Goal: Task Accomplishment & Management: Manage account settings

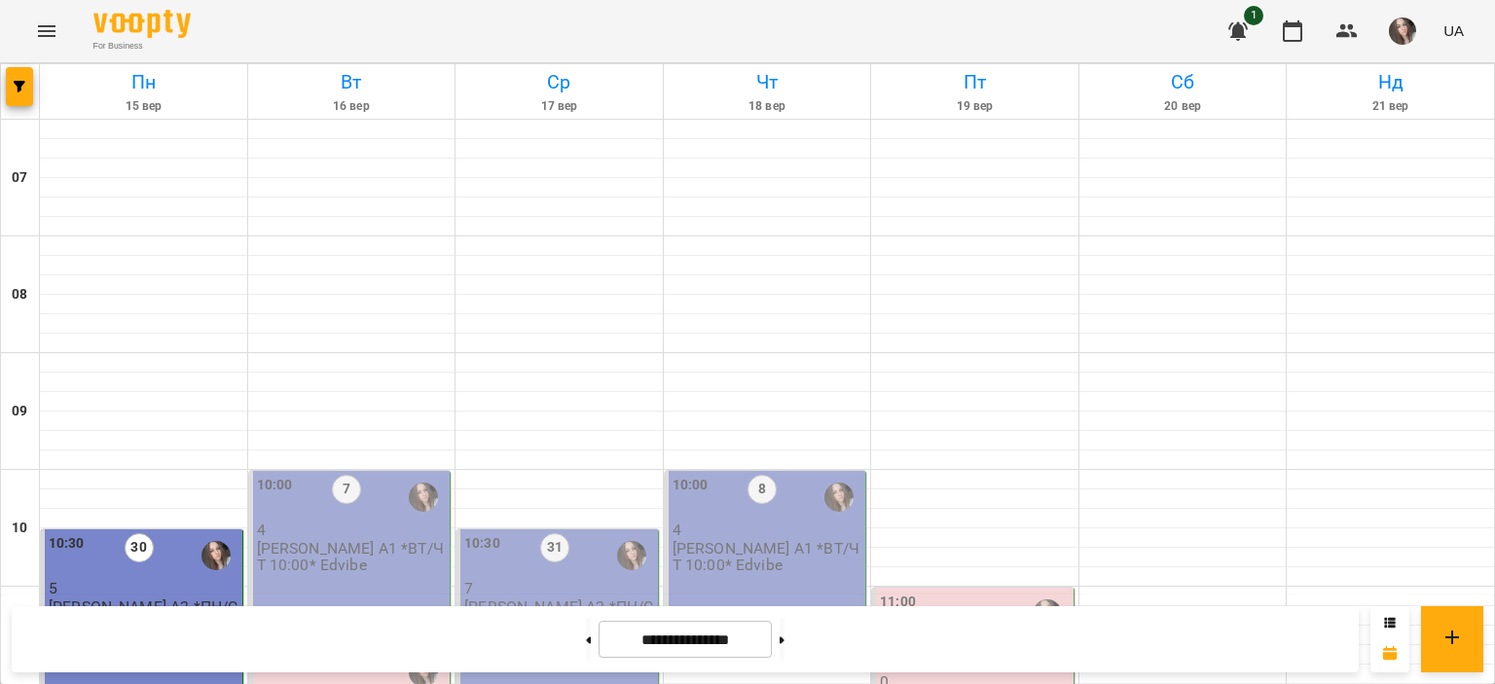
scroll to position [681, 0]
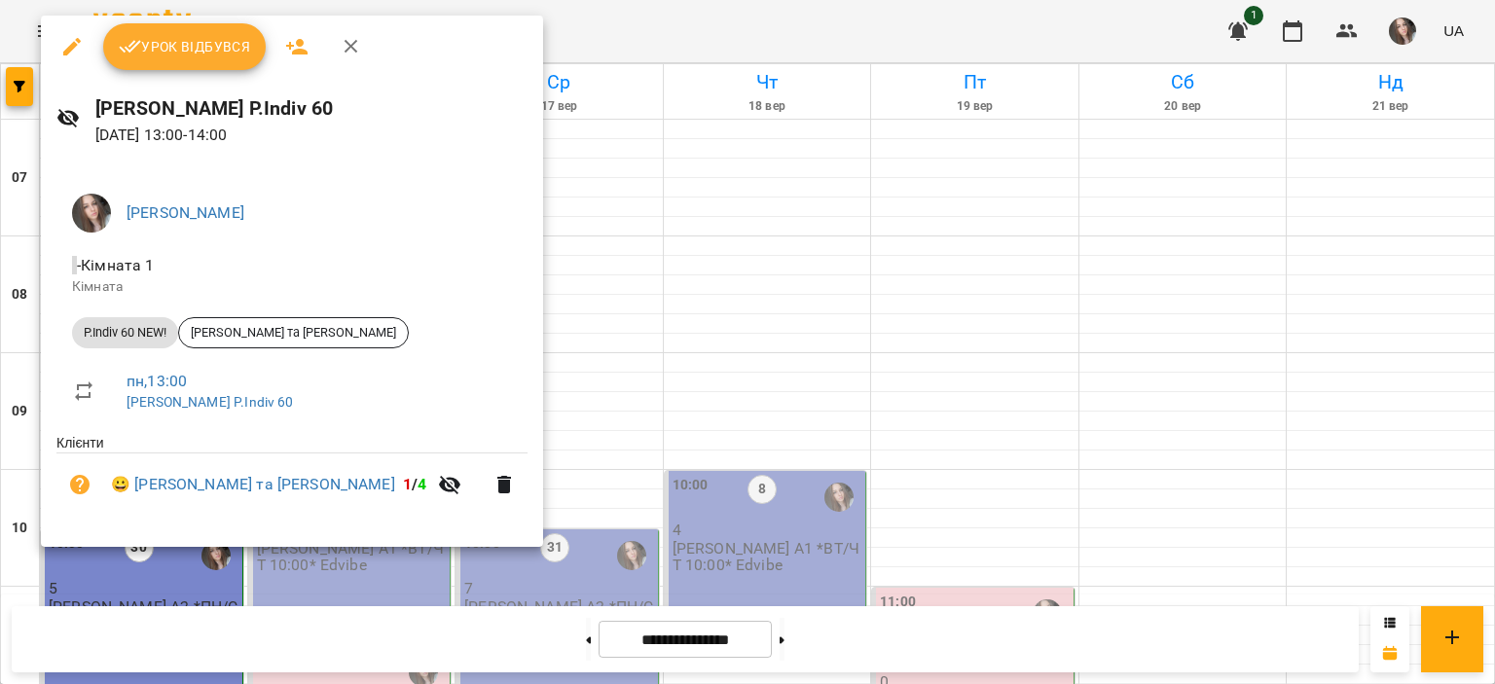
drag, startPoint x: 196, startPoint y: 3, endPoint x: 195, endPoint y: 27, distance: 24.4
click at [196, 7] on div at bounding box center [747, 342] width 1495 height 684
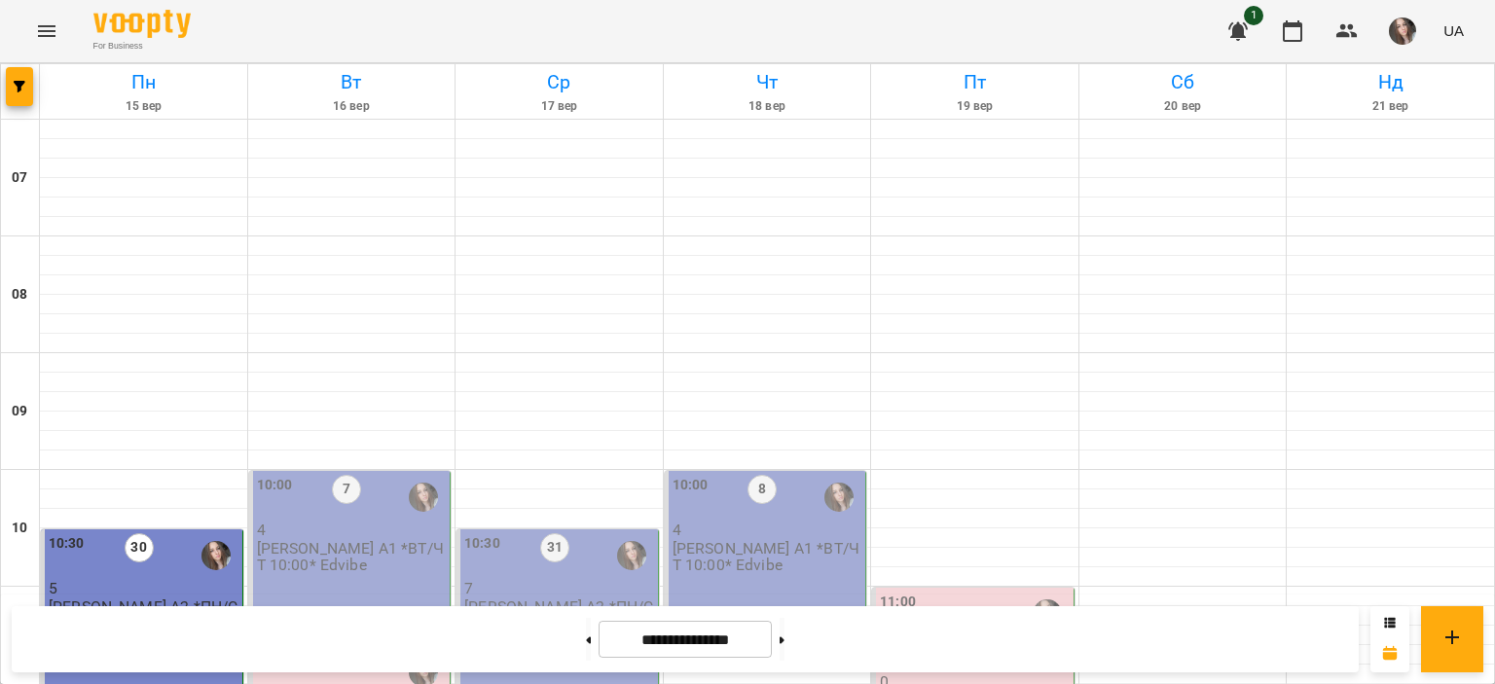
click at [195, 30] on div "For Business 1 UA" at bounding box center [747, 31] width 1495 height 62
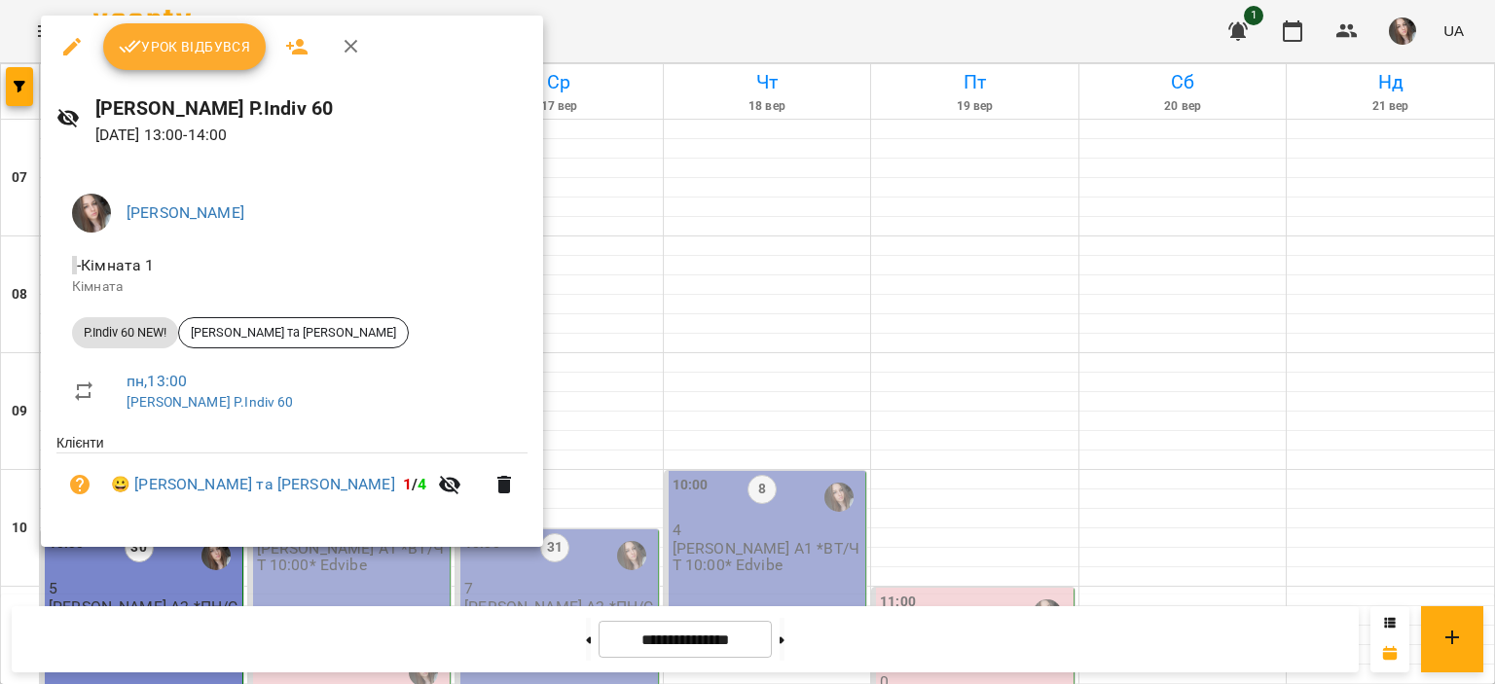
click at [170, 56] on span "Урок відбувся" at bounding box center [185, 46] width 132 height 23
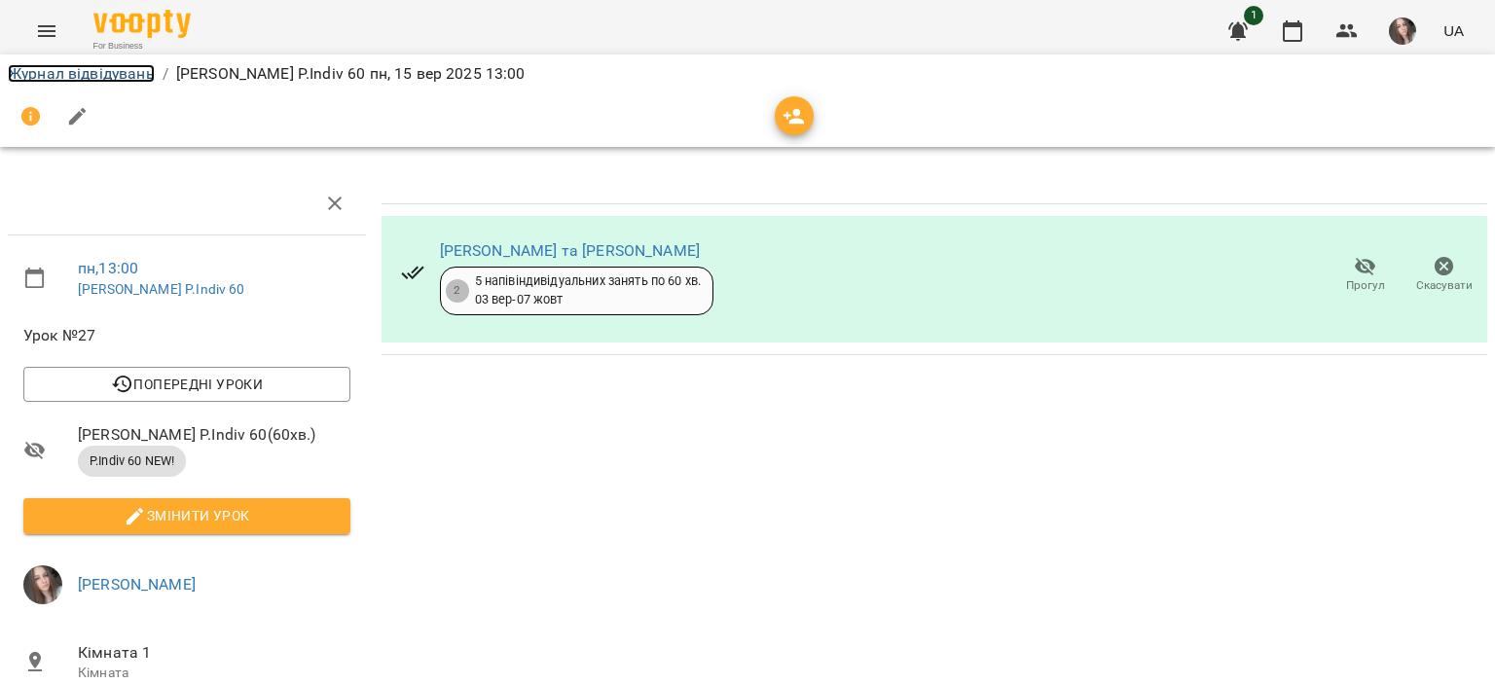
click at [128, 77] on link "Журнал відвідувань" at bounding box center [81, 73] width 147 height 18
